Goal: Task Accomplishment & Management: Use online tool/utility

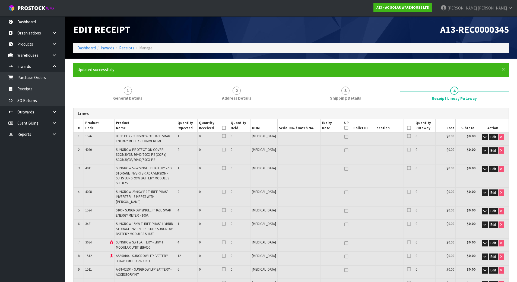
scroll to position [271, 0]
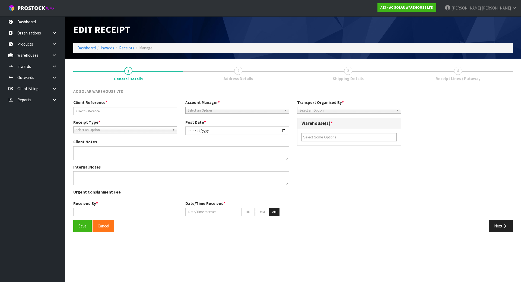
type input "AKL/IN/00268"
type input "[DATE]"
type input "[PERSON_NAME]"
type input "18/08/2025"
type input "01"
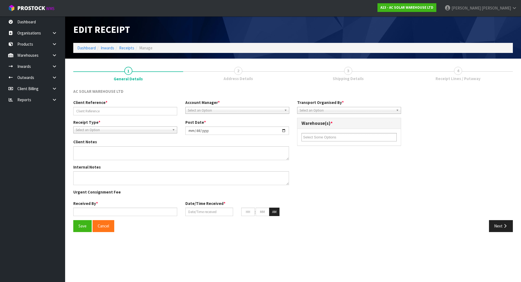
type input "12"
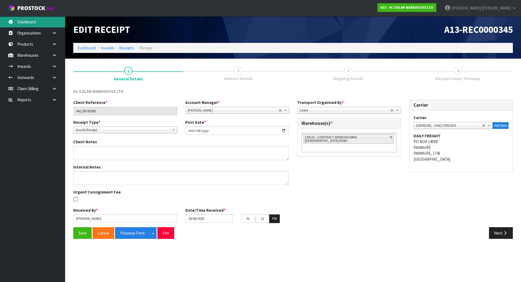
click at [30, 22] on link "Dashboard" at bounding box center [32, 21] width 65 height 11
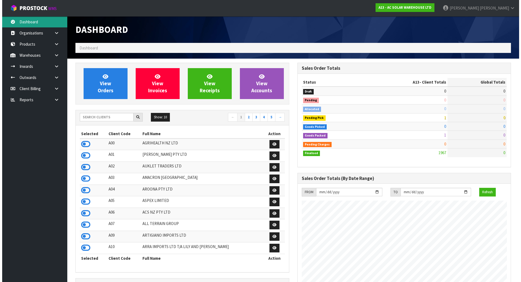
scroll to position [446, 222]
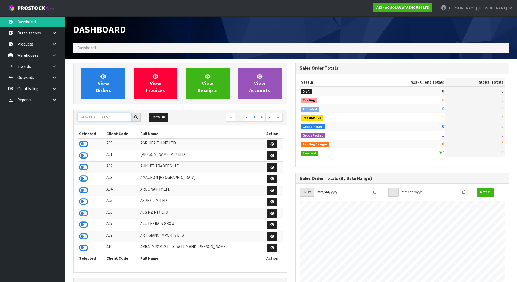
click at [104, 114] on input "text" at bounding box center [105, 117] width 54 height 8
click at [53, 53] on icon at bounding box center [54, 55] width 5 height 4
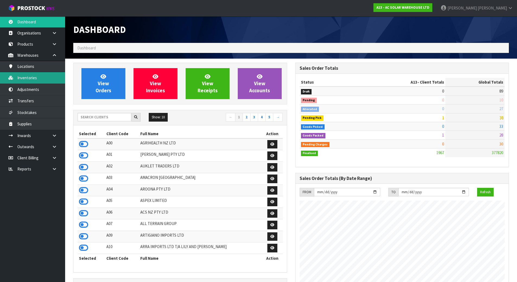
click at [39, 79] on link "Inventories" at bounding box center [32, 77] width 65 height 11
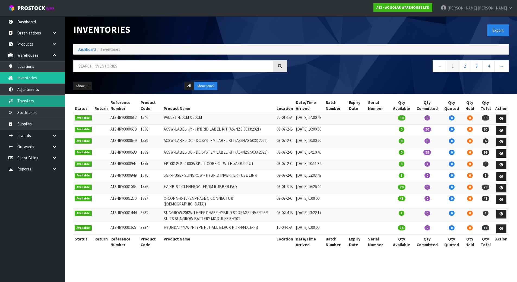
click at [34, 100] on link "Transfers" at bounding box center [32, 100] width 65 height 11
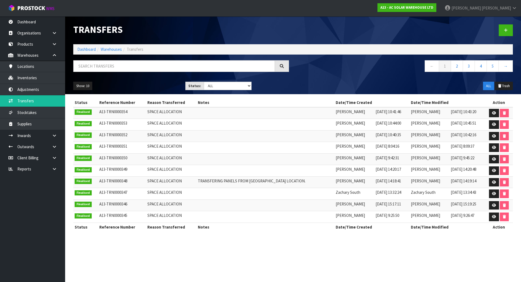
click at [513, 31] on div at bounding box center [405, 30] width 224 height 28
click at [508, 31] on link at bounding box center [506, 30] width 14 height 12
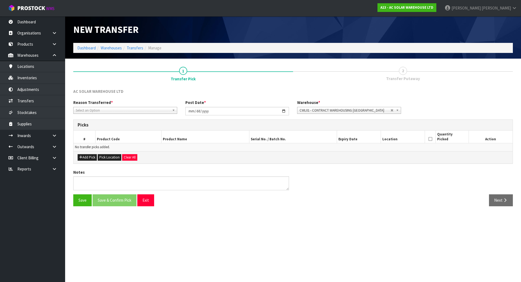
click at [122, 110] on span "Select an Option" at bounding box center [123, 110] width 94 height 7
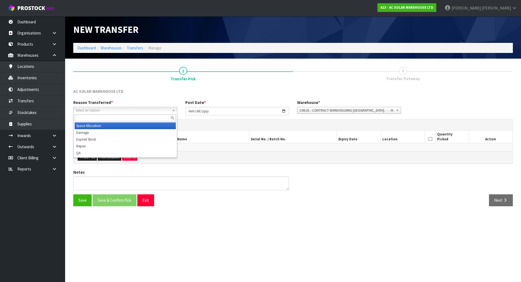
click at [100, 125] on li "Space Allocation" at bounding box center [125, 125] width 101 height 7
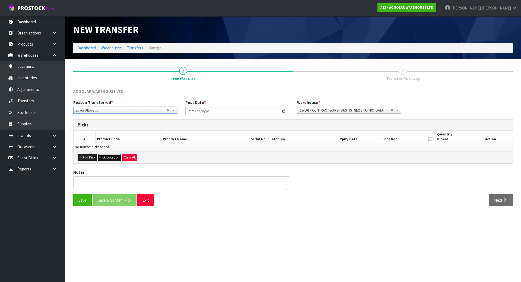
click at [105, 158] on button "Pick Location" at bounding box center [110, 157] width 24 height 7
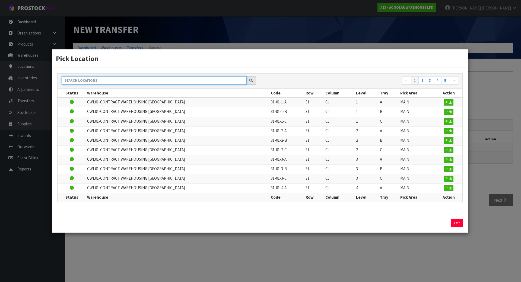
click at [155, 78] on input "text" at bounding box center [154, 80] width 185 height 8
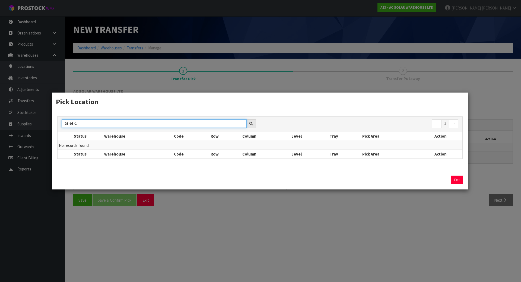
type input "03-05-1"
click at [155, 78] on div "Pick Location 03-05-1 ← 1 → Status Warehouse Code Row Column Level Tray Pick Ar…" at bounding box center [260, 141] width 521 height 282
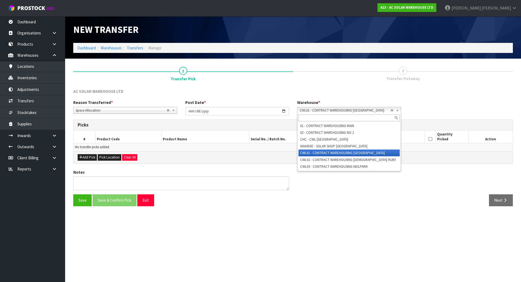
click at [393, 108] on link "CWL01 - CONTRACT WAREHOUSING ALLENS ROAD" at bounding box center [349, 110] width 104 height 7
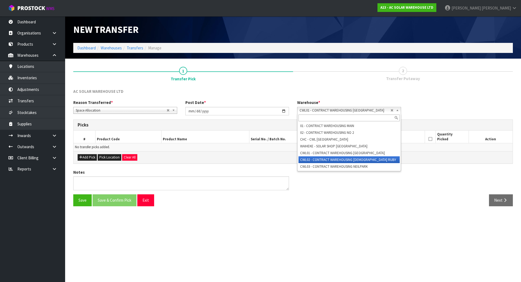
click at [345, 160] on li "CWL02 - CONTRACT WAREHOUSING LADY RUBY" at bounding box center [348, 159] width 101 height 7
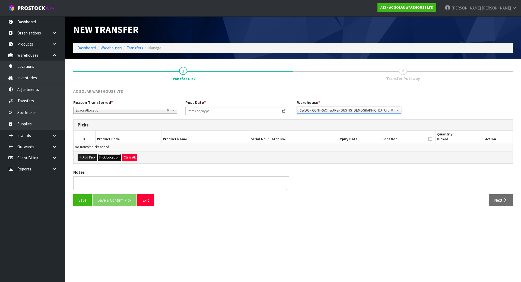
click at [117, 157] on button "Pick Location" at bounding box center [110, 157] width 24 height 7
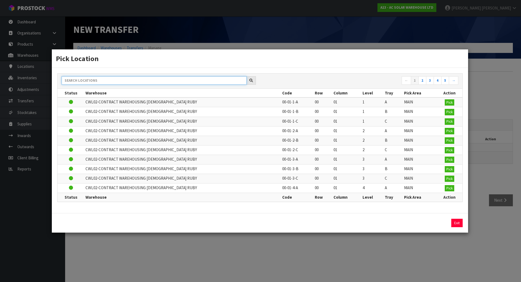
click at [150, 78] on input "text" at bounding box center [154, 80] width 185 height 8
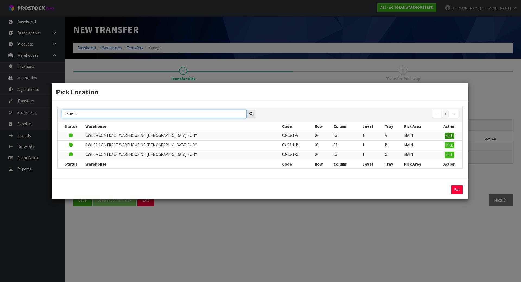
type input "03-05-1"
click at [450, 133] on button "Pick" at bounding box center [449, 136] width 9 height 7
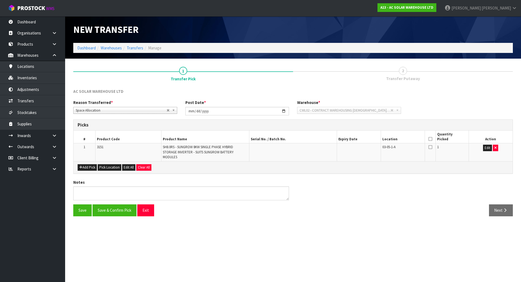
drag, startPoint x: 374, startPoint y: 168, endPoint x: 368, endPoint y: 169, distance: 5.8
click at [373, 168] on div "Add Pick Pick Location Edit All Clear All" at bounding box center [293, 167] width 439 height 12
click at [431, 139] on icon at bounding box center [430, 139] width 4 height 0
click at [109, 212] on button "Save & Confirm Pick" at bounding box center [115, 210] width 44 height 12
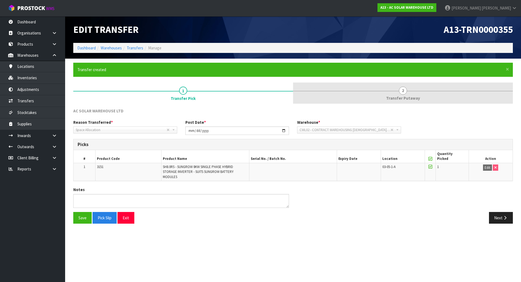
click at [383, 92] on link "2 Transfer Putaway" at bounding box center [403, 92] width 220 height 21
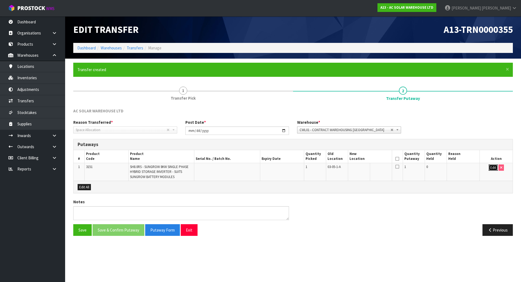
click at [491, 167] on button "Edit" at bounding box center [493, 167] width 9 height 7
click at [361, 168] on input "text" at bounding box center [366, 167] width 34 height 7
type input "03-07-1-B"
click at [468, 153] on th "Reason Held" at bounding box center [463, 156] width 33 height 13
click at [390, 128] on span "CWL01 - CONTRACT WAREHOUSING ALLENS ROAD" at bounding box center [345, 130] width 91 height 7
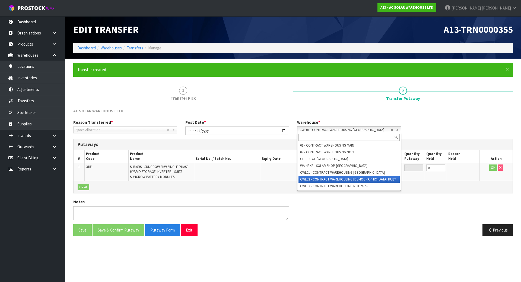
click at [339, 182] on li "CWL02 - CONTRACT WAREHOUSING LADY RUBY" at bounding box center [348, 179] width 101 height 7
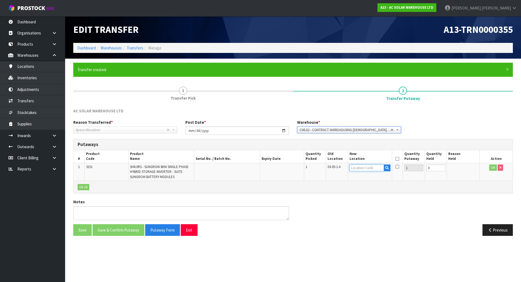
click at [372, 170] on input "text" at bounding box center [366, 167] width 34 height 7
type input "03-07-1-"
click at [372, 181] on link "03-07-1- B" at bounding box center [371, 184] width 43 height 7
type input "03-07-1-B"
click at [493, 169] on button "OK" at bounding box center [493, 167] width 8 height 7
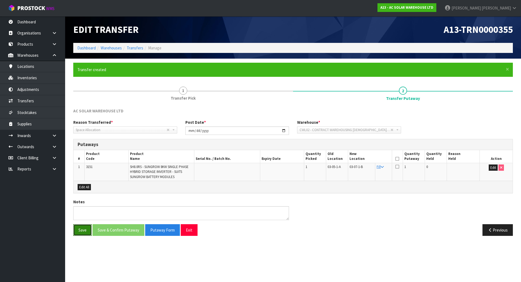
click at [82, 230] on button "Save" at bounding box center [82, 230] width 18 height 12
click at [397, 159] on icon at bounding box center [397, 159] width 4 height 0
click at [116, 230] on button "Save & Confirm Putaway" at bounding box center [119, 230] width 52 height 12
